Goal: Task Accomplishment & Management: Use online tool/utility

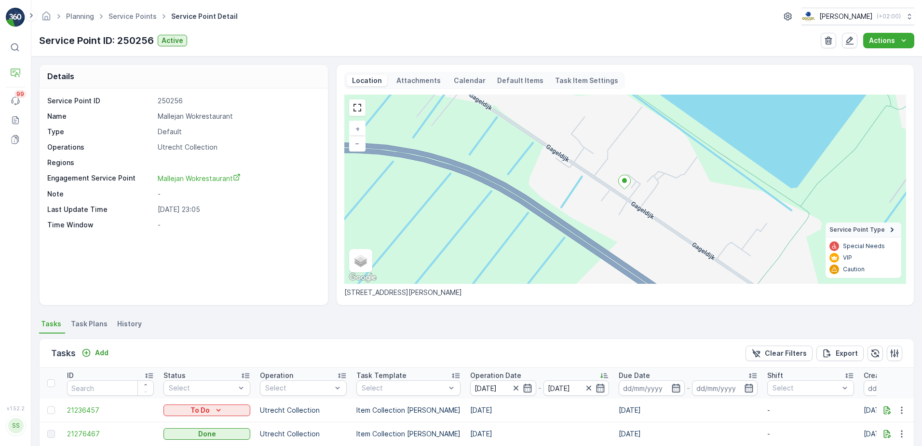
scroll to position [596, 0]
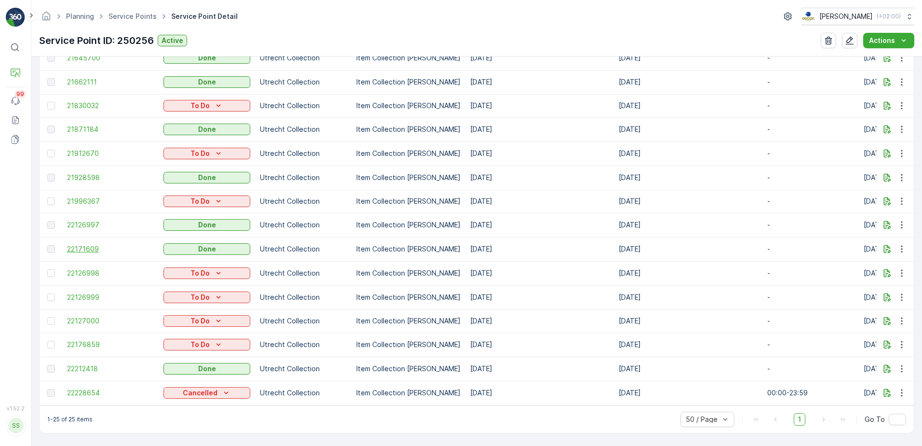
click at [81, 244] on span "22171609" at bounding box center [110, 249] width 87 height 10
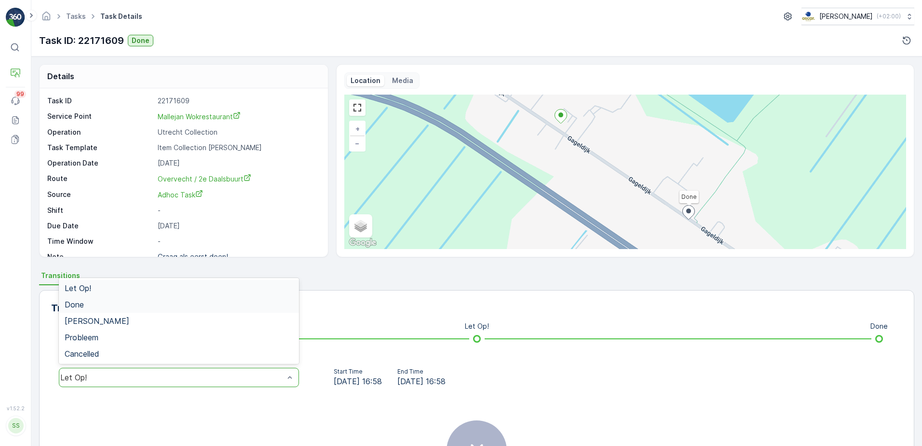
click at [100, 309] on div "Done" at bounding box center [179, 304] width 240 height 16
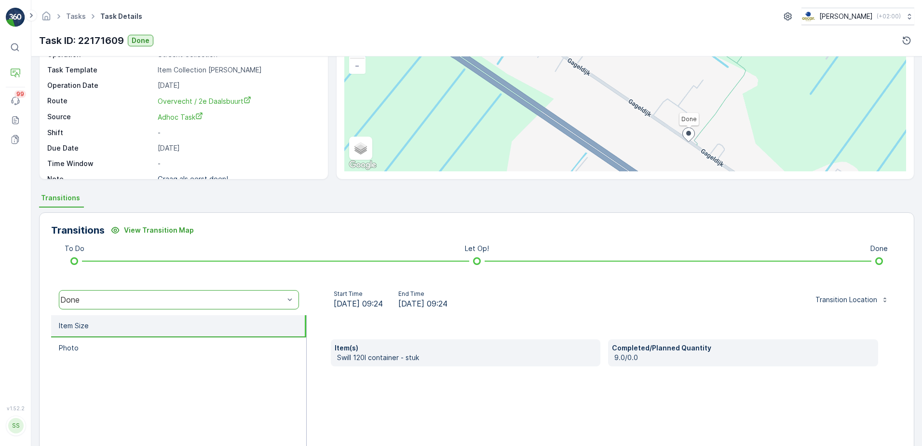
scroll to position [78, 0]
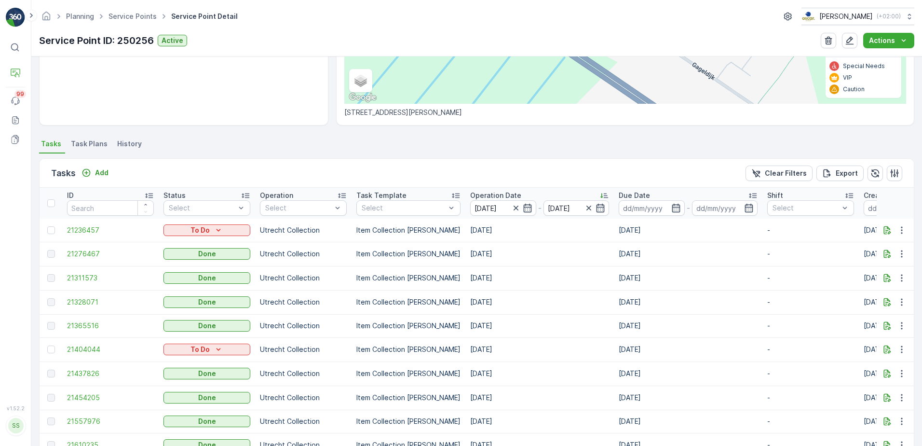
scroll to position [180, 0]
click at [136, 16] on link "Service Points" at bounding box center [133, 16] width 48 height 8
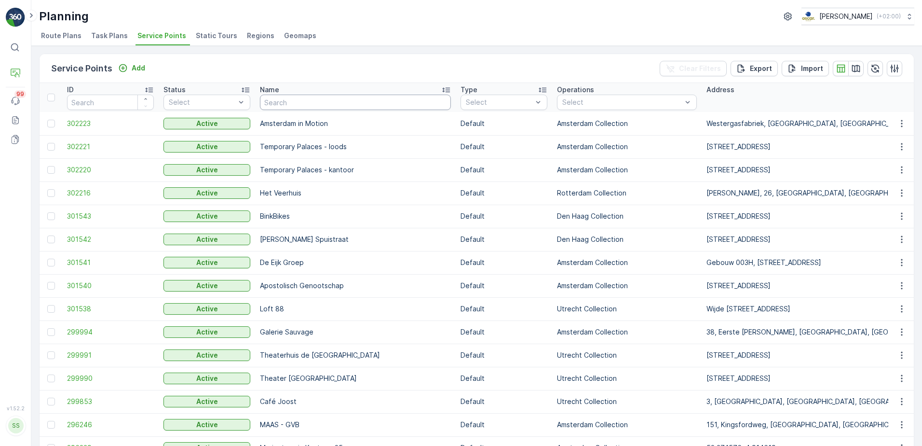
click at [351, 103] on input "text" at bounding box center [355, 102] width 191 height 15
type input "claar"
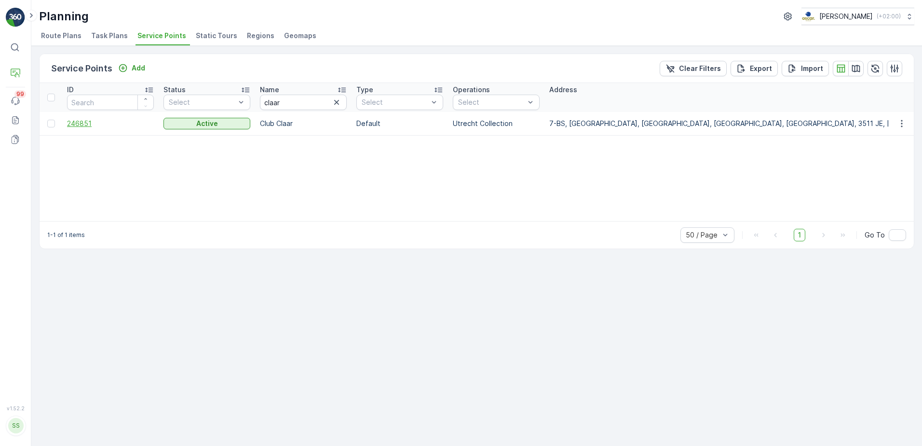
click at [89, 124] on span "246851" at bounding box center [110, 124] width 87 height 10
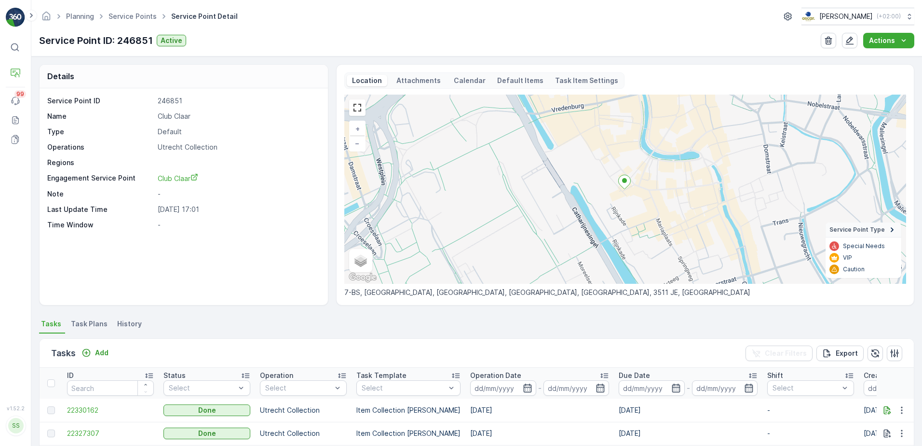
click at [454, 82] on p "Calendar" at bounding box center [470, 81] width 32 height 10
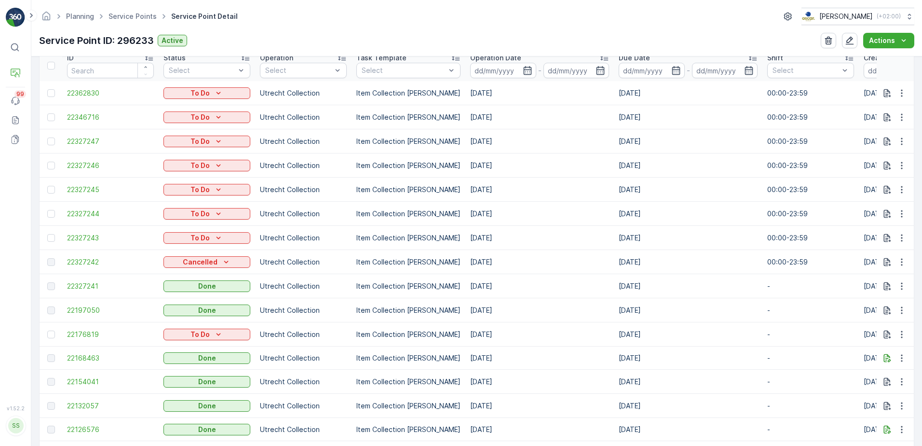
scroll to position [314, 0]
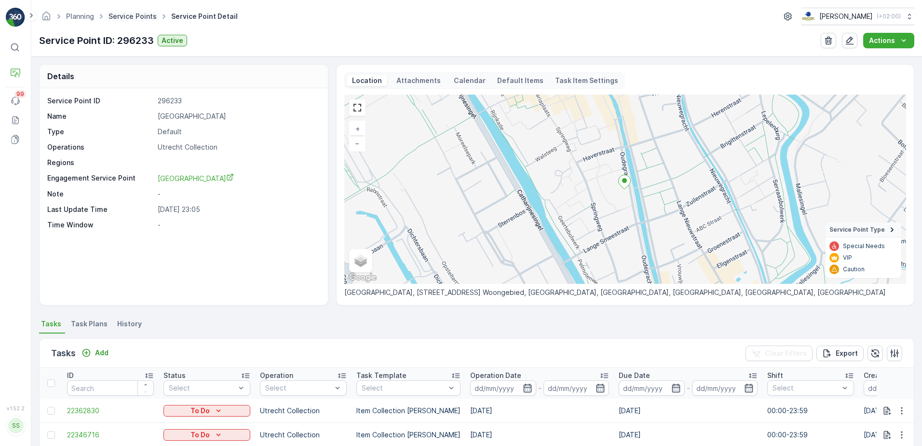
click at [122, 14] on link "Service Points" at bounding box center [133, 16] width 48 height 8
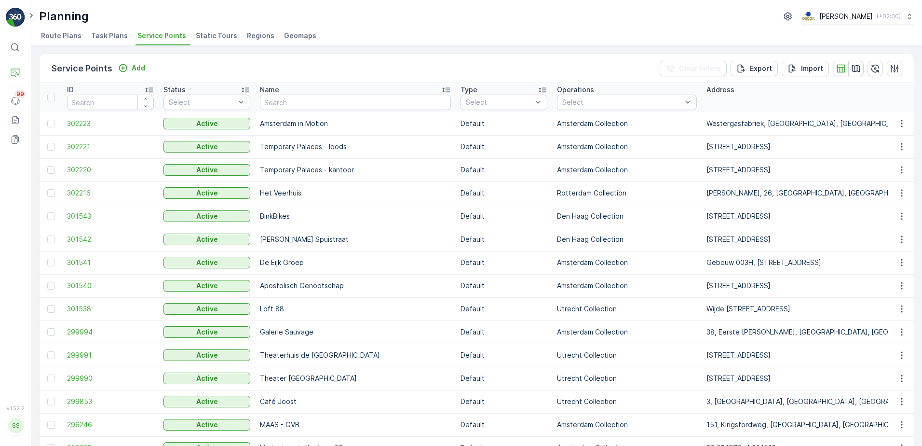
click at [392, 106] on input "text" at bounding box center [355, 102] width 191 height 15
type input "gemeen"
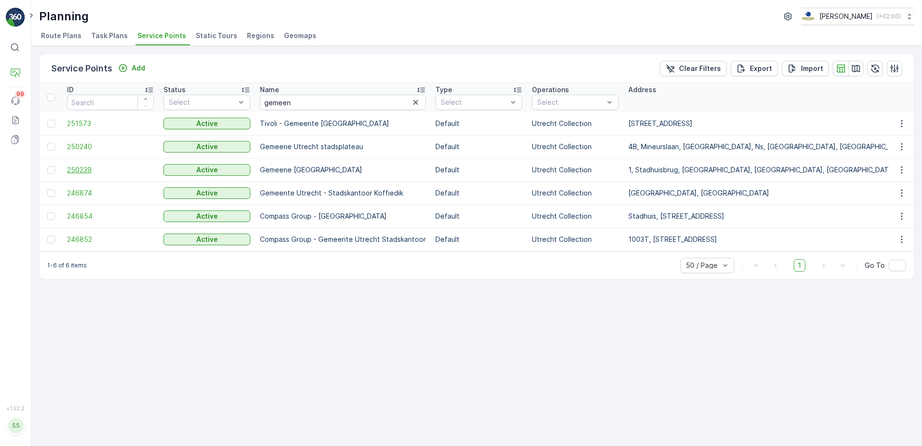
click at [72, 172] on span "250239" at bounding box center [110, 170] width 87 height 10
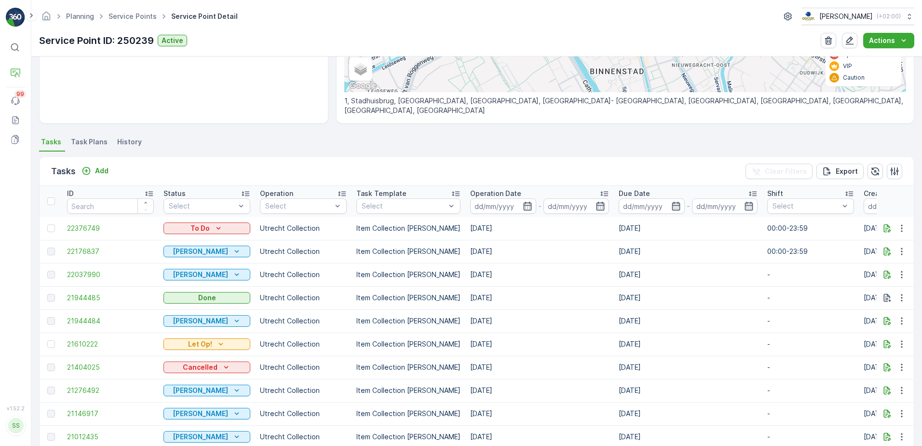
scroll to position [193, 0]
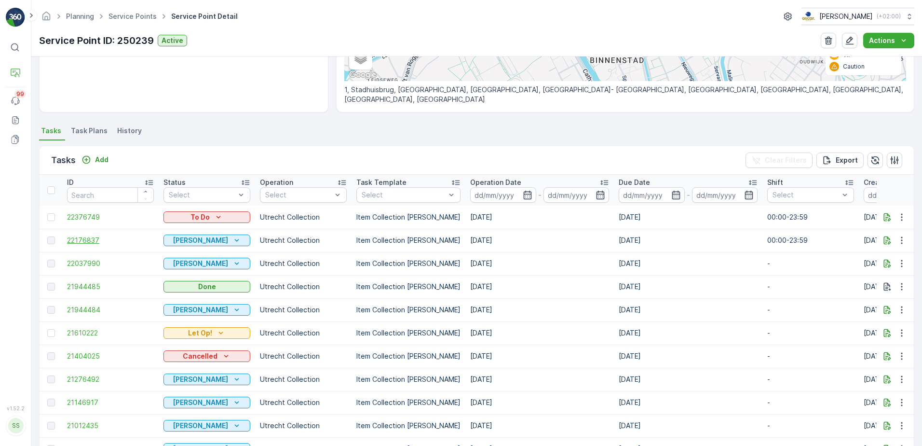
click at [77, 243] on span "22176837" at bounding box center [110, 240] width 87 height 10
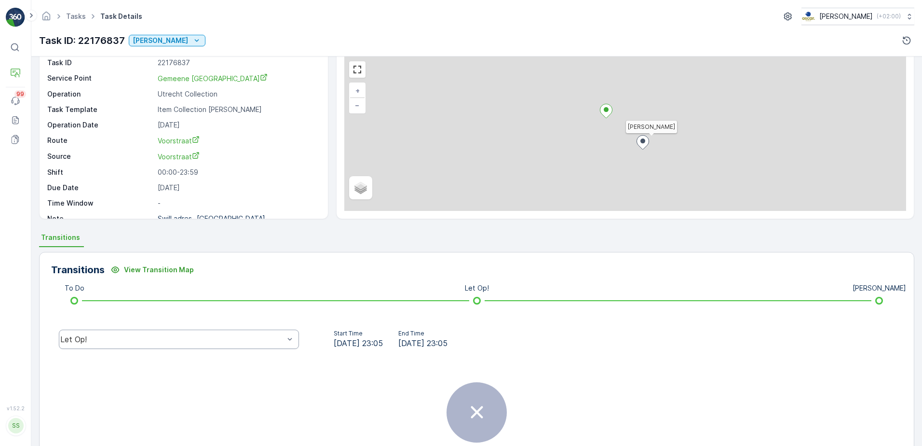
scroll to position [96, 0]
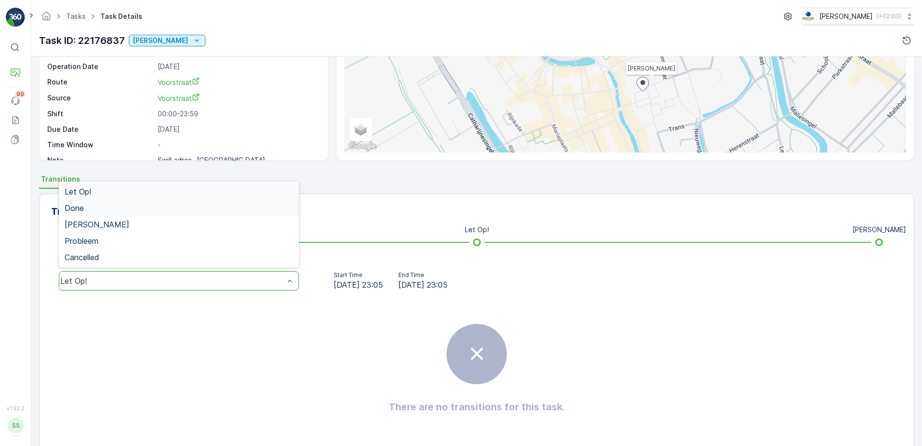
click at [123, 208] on div "Done" at bounding box center [179, 208] width 229 height 9
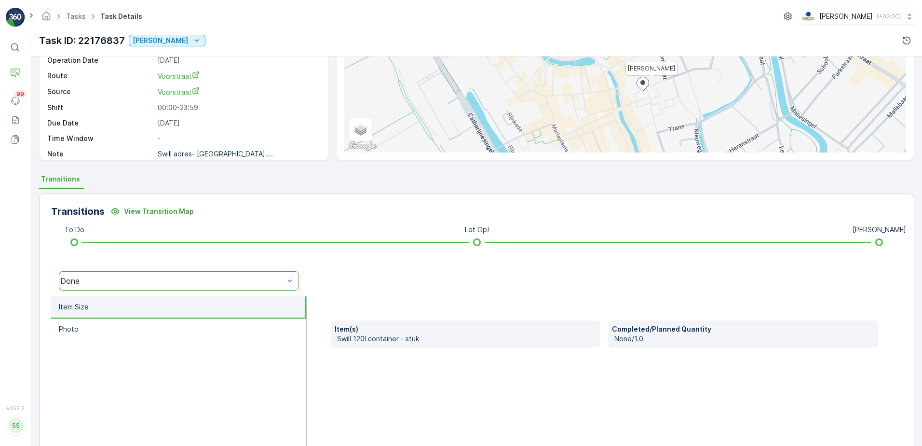
scroll to position [13, 0]
